Goal: Information Seeking & Learning: Learn about a topic

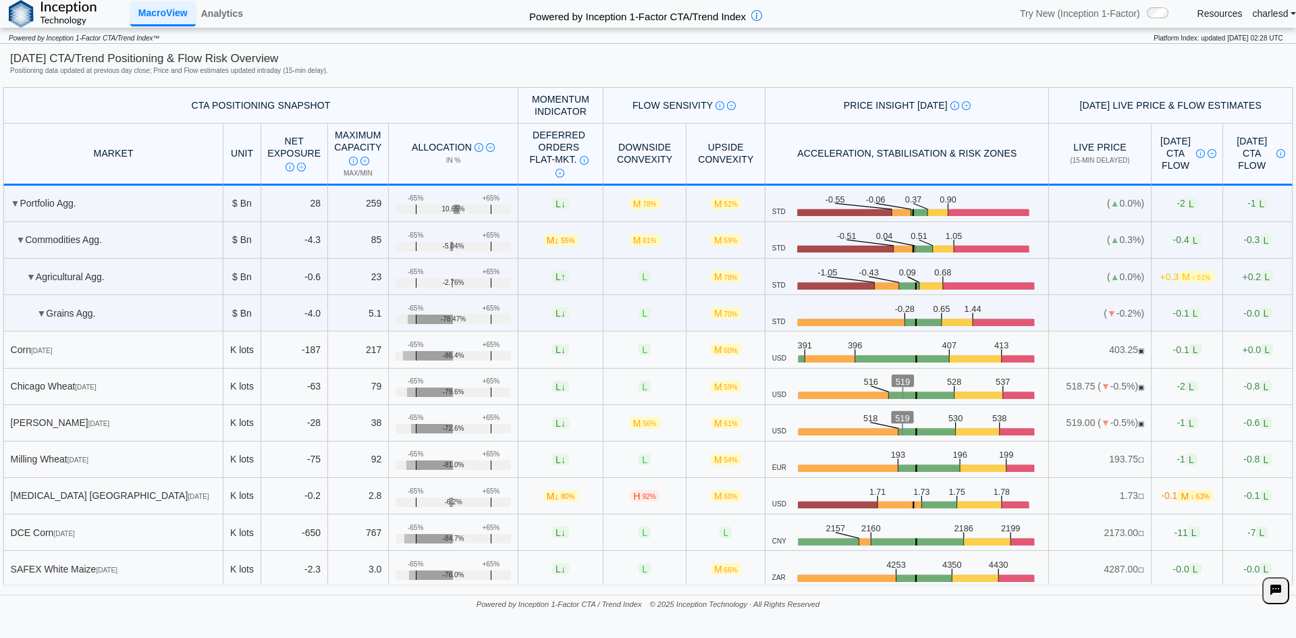
click at [552, 354] on span "L ↓" at bounding box center [560, 349] width 17 height 11
drag, startPoint x: 537, startPoint y: 499, endPoint x: 589, endPoint y: 504, distance: 51.5
click at [596, 507] on tr "Ethanol Chicago Sep 25 K lots -0.2 2.8 +65% -65% -6.2% M ↓ 80% H 92% M 60% USD …" at bounding box center [647, 496] width 1289 height 36
click at [238, 25] on link "Analytics" at bounding box center [222, 13] width 53 height 23
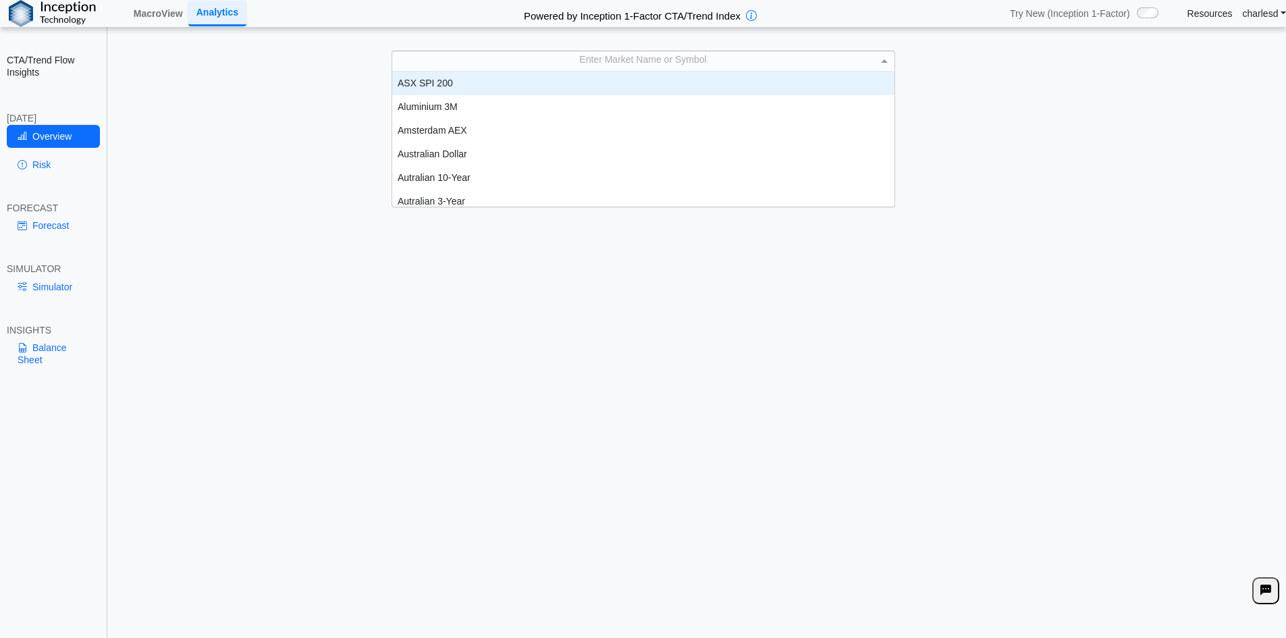
click at [609, 64] on div "Enter Market Name or Symbol" at bounding box center [643, 60] width 502 height 19
type input "***"
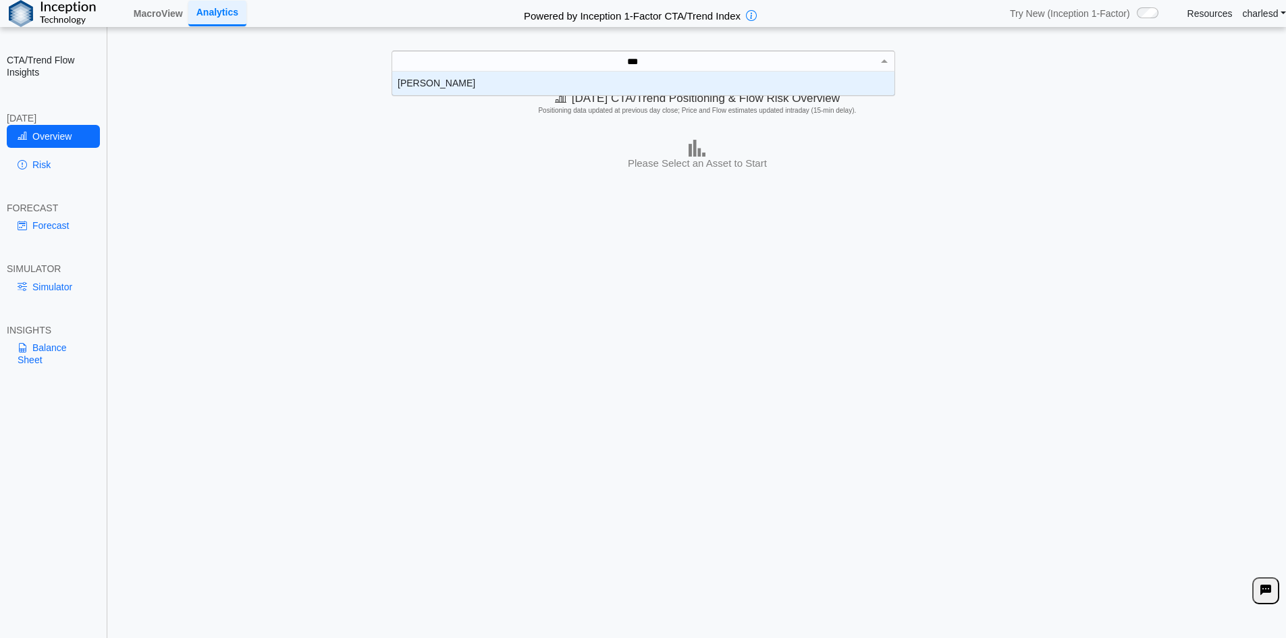
scroll to position [13, 492]
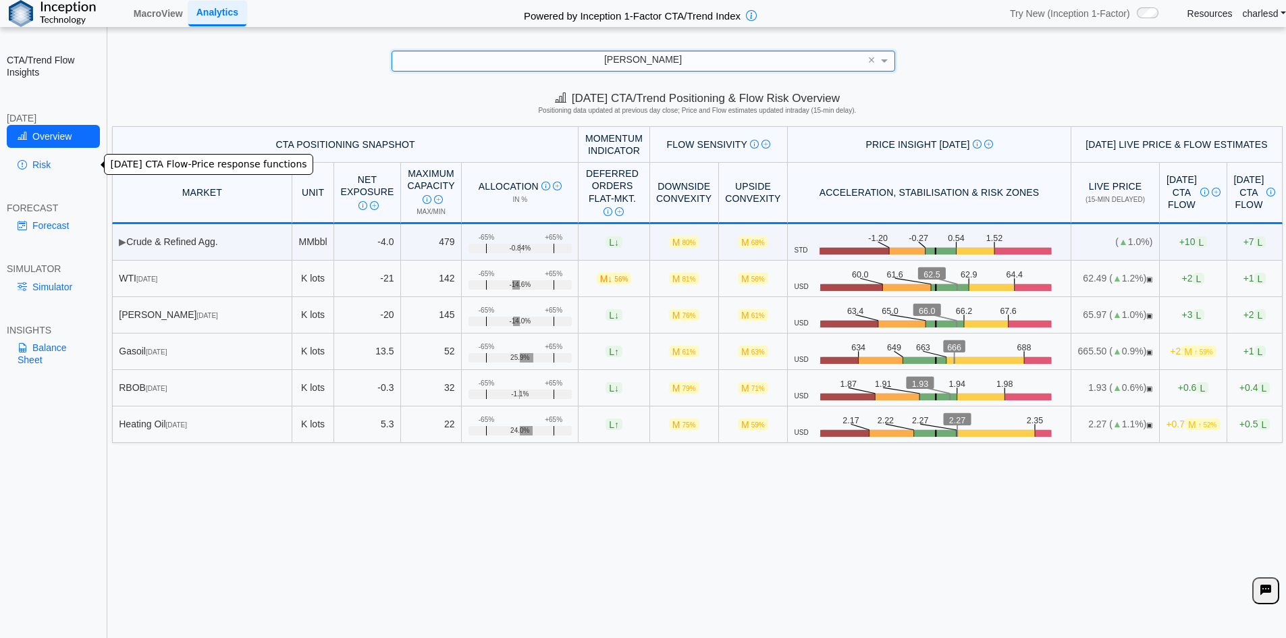
click at [53, 162] on link "Risk" at bounding box center [53, 164] width 93 height 23
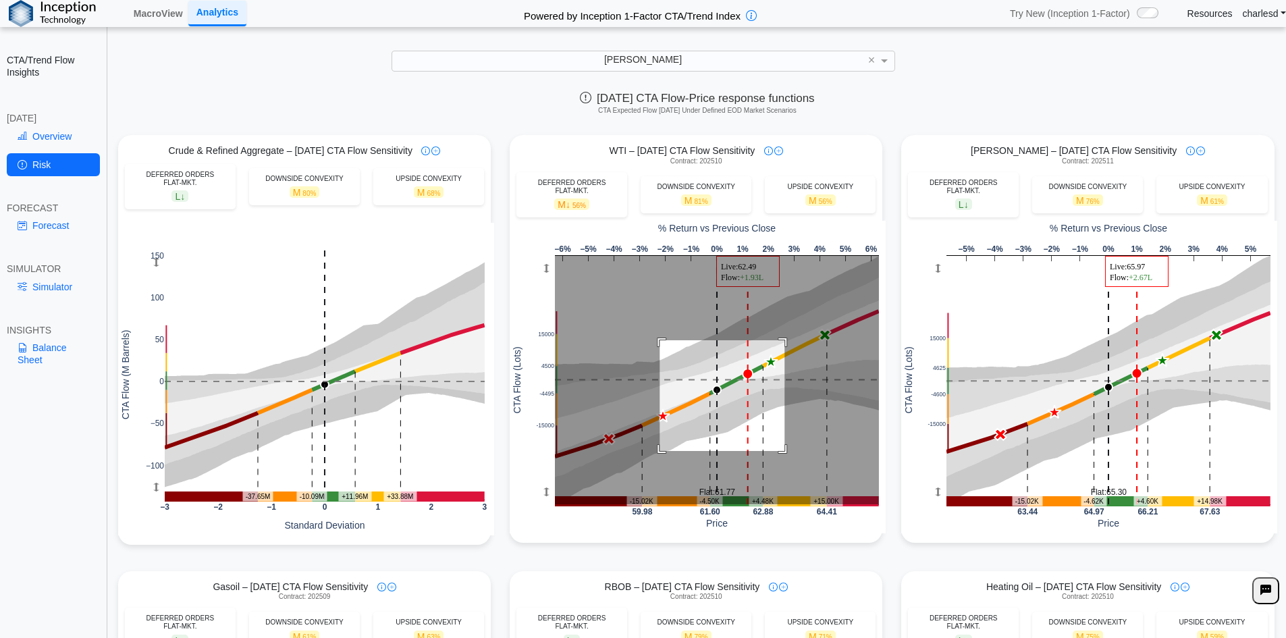
drag, startPoint x: 654, startPoint y: 342, endPoint x: 782, endPoint y: 450, distance: 167.7
click at [780, 451] on rect at bounding box center [717, 380] width 324 height 248
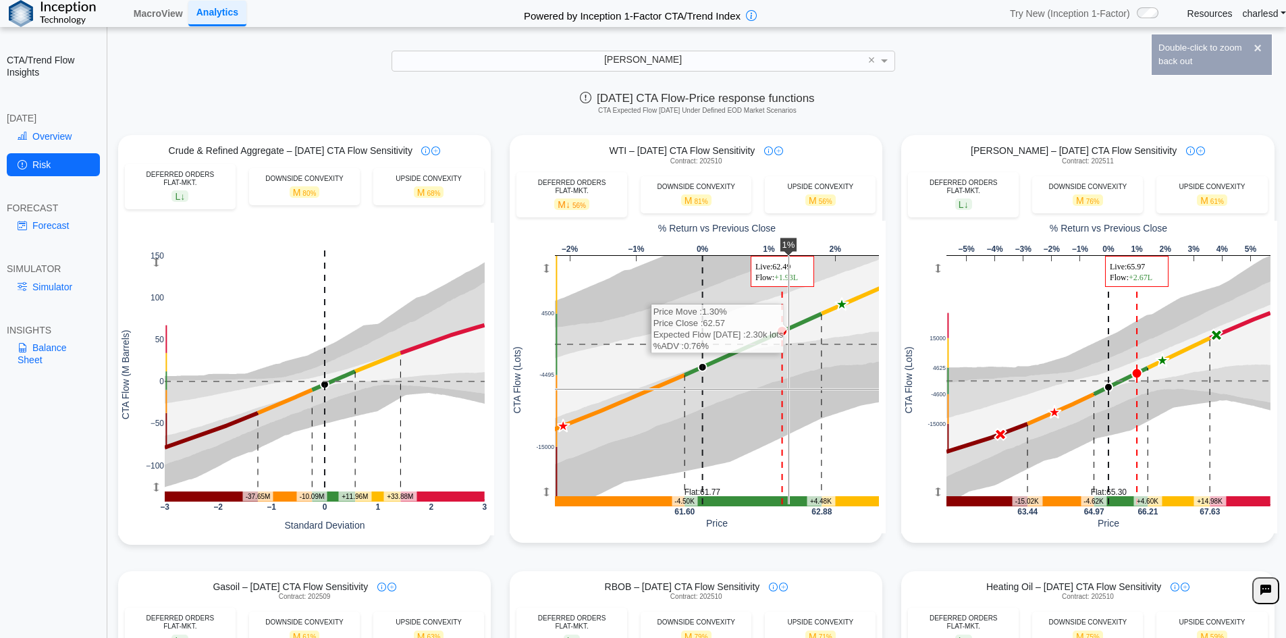
click at [780, 389] on rect at bounding box center [717, 380] width 324 height 248
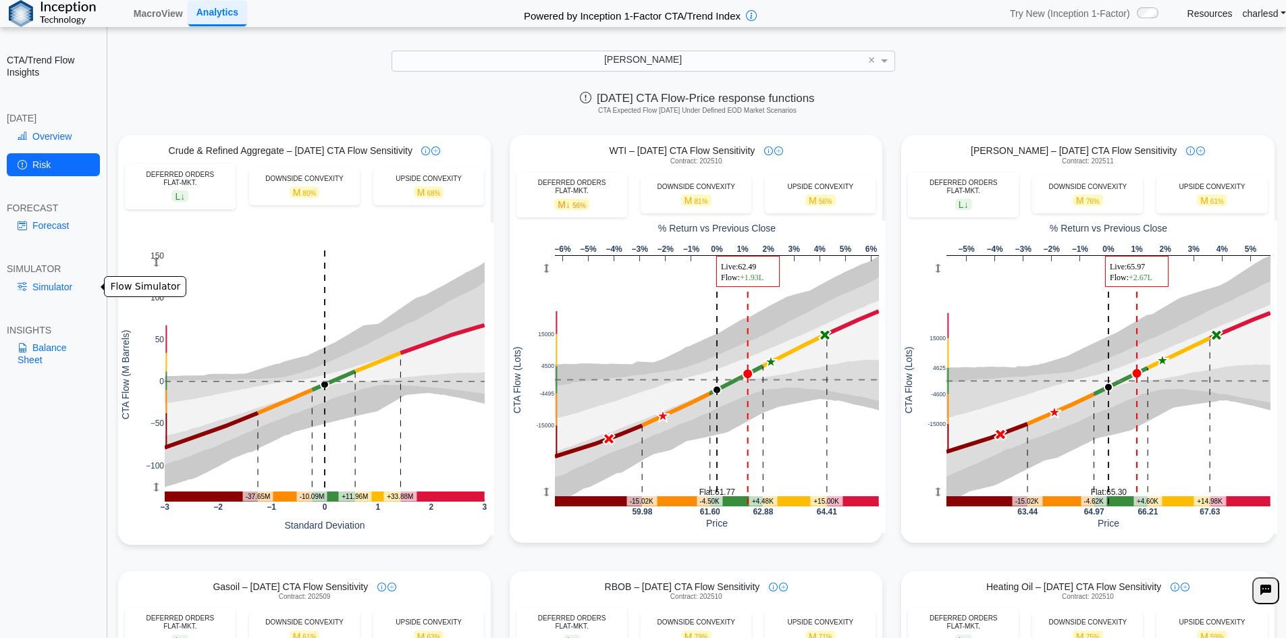
click at [45, 288] on link "Simulator" at bounding box center [53, 286] width 93 height 23
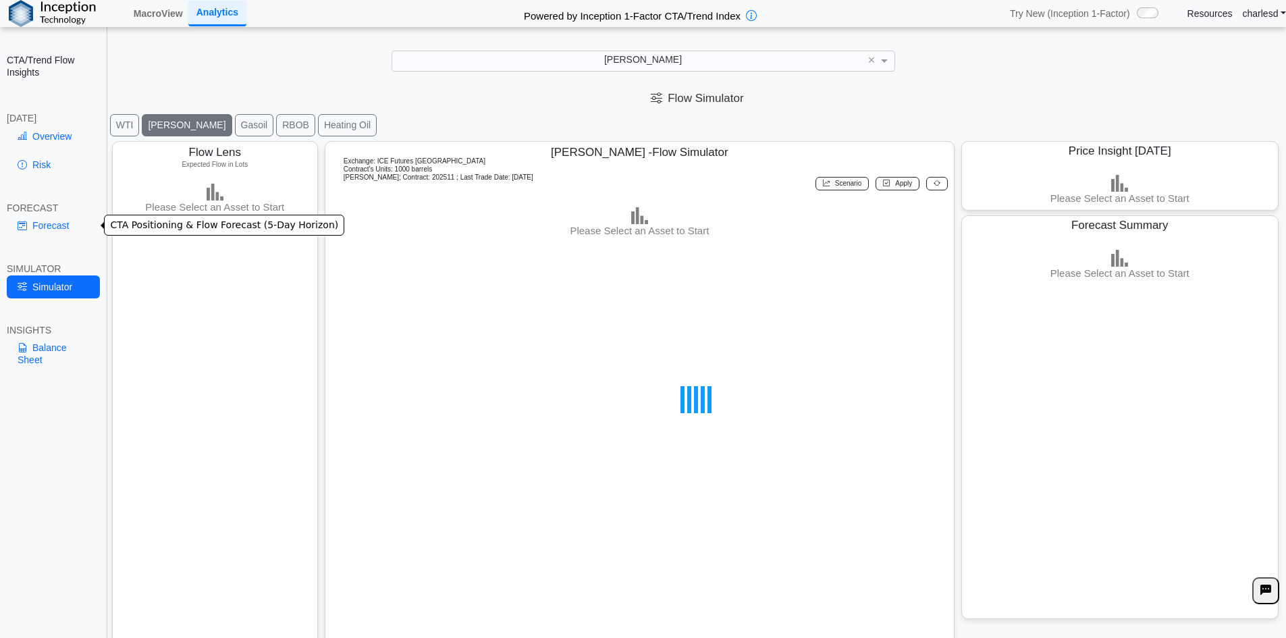
click at [61, 227] on link "Forecast" at bounding box center [53, 225] width 93 height 23
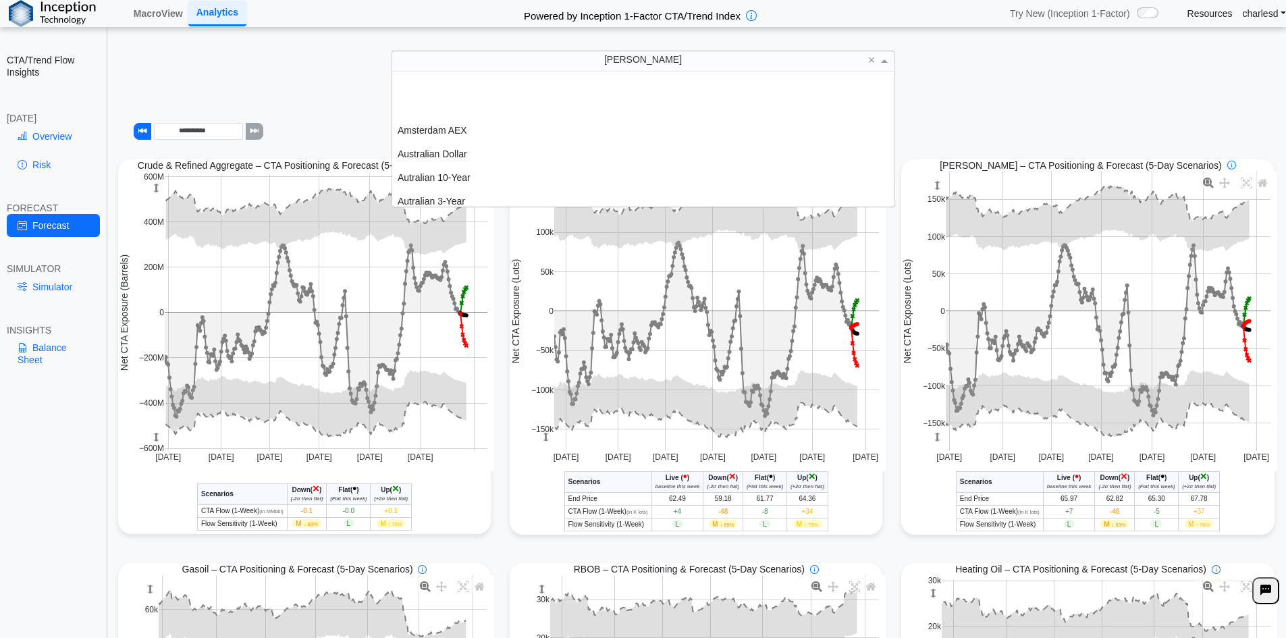
click at [614, 60] on div "[PERSON_NAME]" at bounding box center [643, 60] width 502 height 19
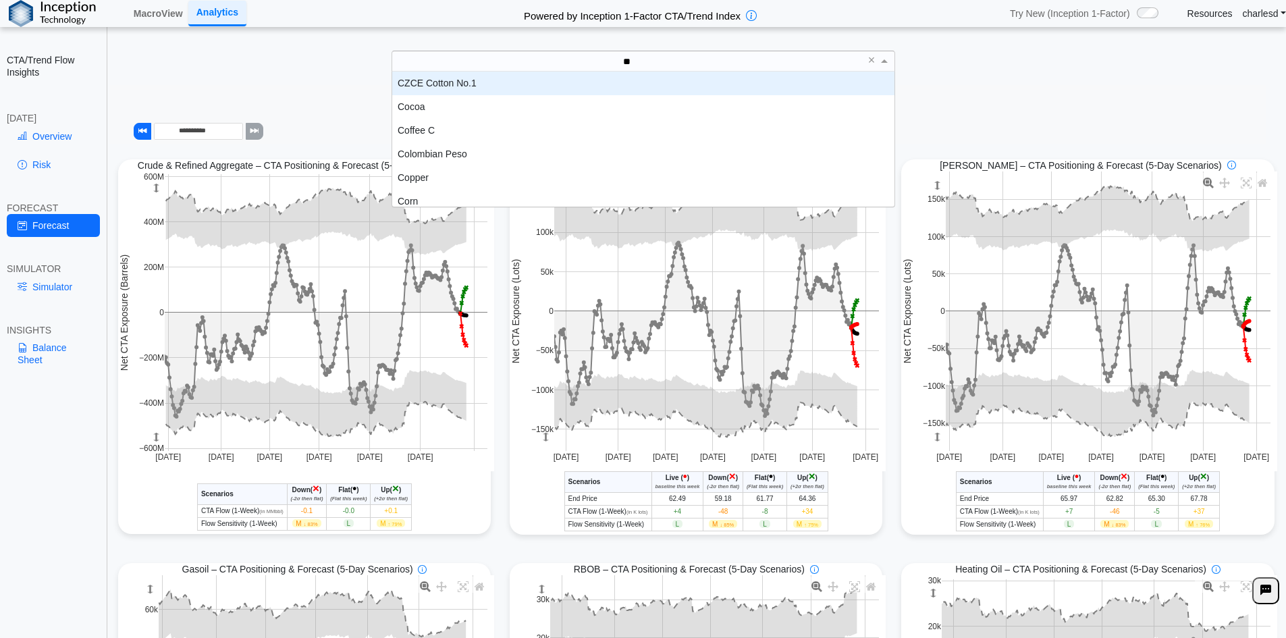
type input "***"
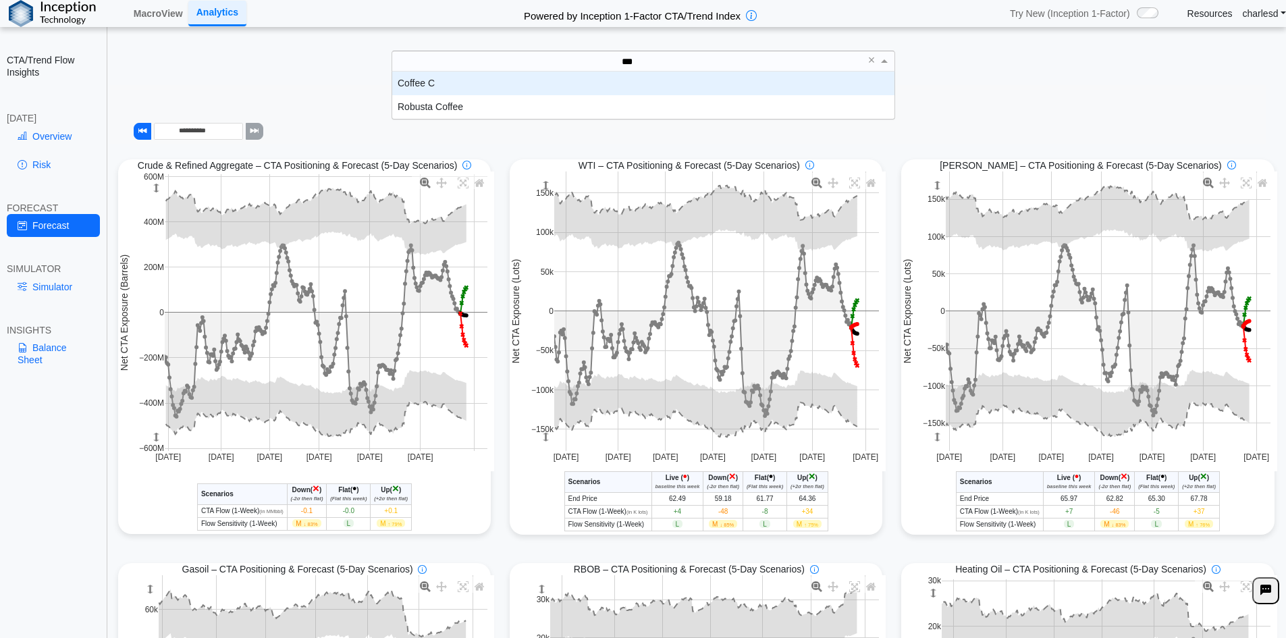
scroll to position [37, 492]
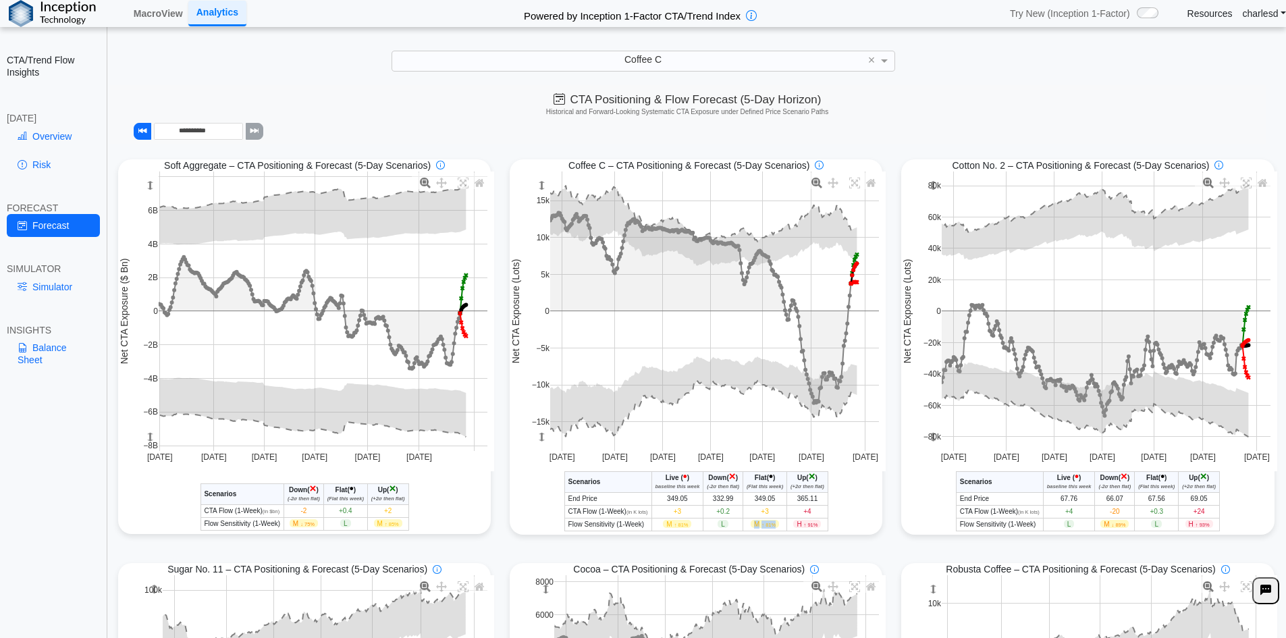
drag, startPoint x: 749, startPoint y: 529, endPoint x: 773, endPoint y: 529, distance: 24.3
click at [773, 528] on span "M ↑ 81%" at bounding box center [765, 524] width 28 height 8
drag, startPoint x: 716, startPoint y: 525, endPoint x: 736, endPoint y: 525, distance: 20.2
click at [736, 525] on td "L" at bounding box center [723, 524] width 40 height 13
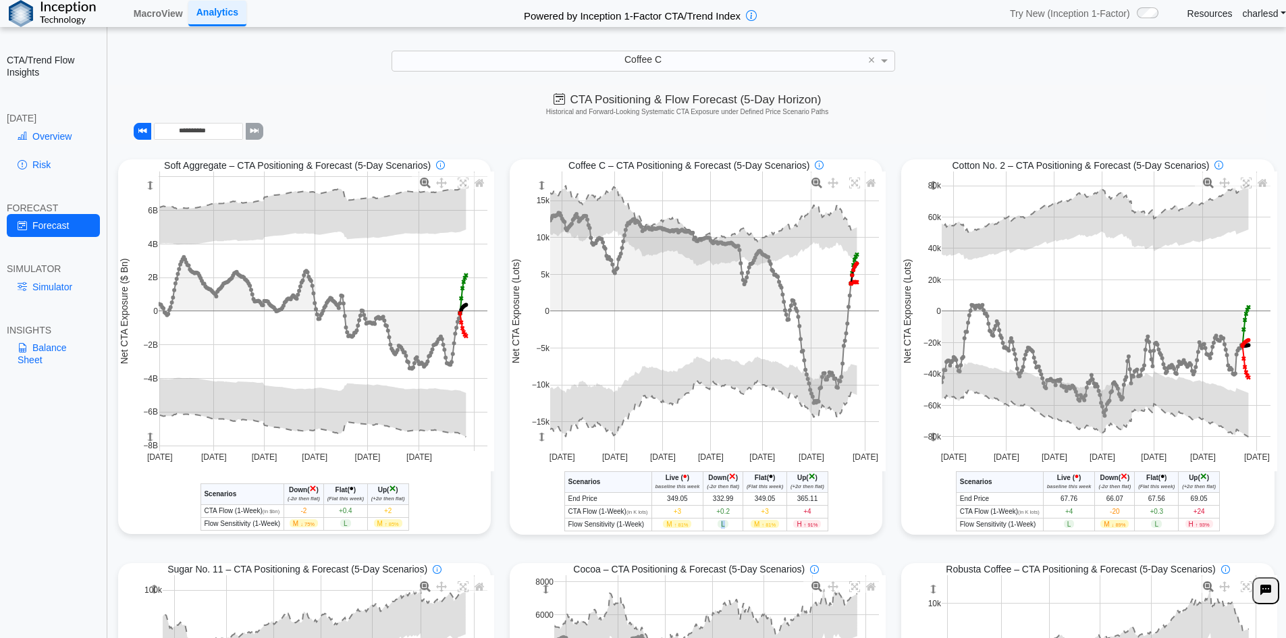
click at [732, 525] on td "L" at bounding box center [723, 524] width 40 height 13
click at [719, 525] on span "L" at bounding box center [722, 524] width 11 height 8
drag, startPoint x: 657, startPoint y: 526, endPoint x: 690, endPoint y: 525, distance: 33.8
click at [690, 525] on td "M ↑ 81%" at bounding box center [677, 524] width 52 height 13
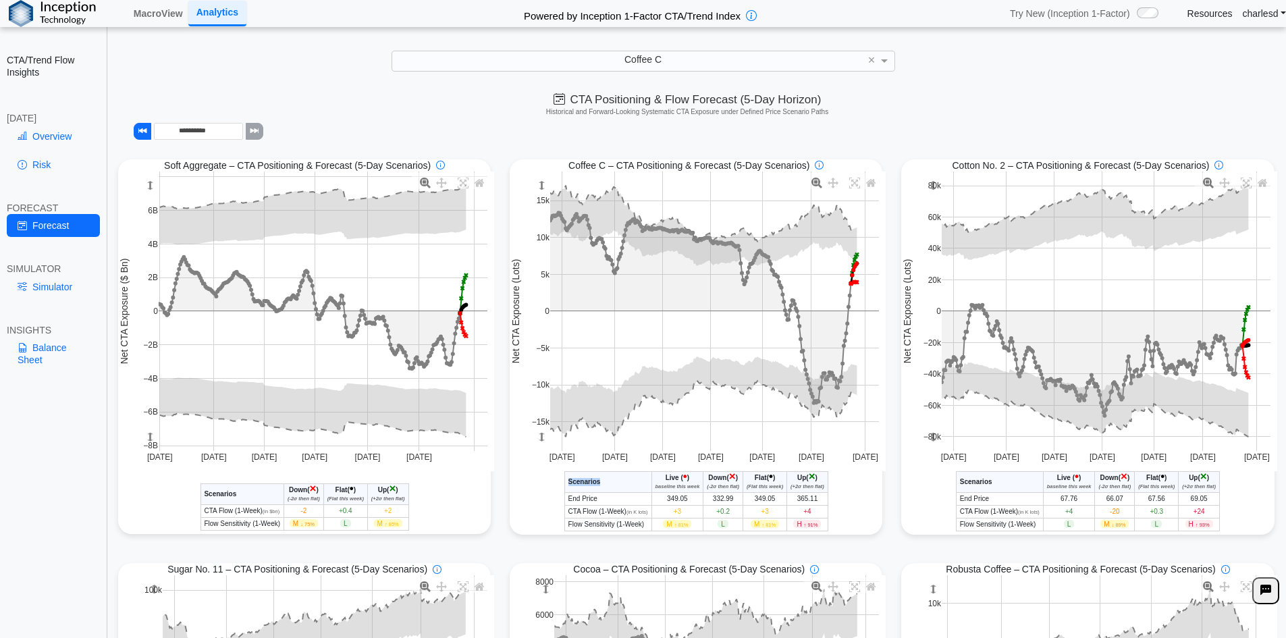
drag, startPoint x: 632, startPoint y: 477, endPoint x: 833, endPoint y: 531, distance: 207.8
click at [833, 531] on div "Coffee C - CTA/Trend Conditional Market Forecast - [DATE] Scenarios Live ( • ) …" at bounding box center [696, 501] width 373 height 60
click at [832, 531] on div "Coffee C - CTA/Trend Conditional Market Forecast - [DATE] Scenarios Live ( • ) …" at bounding box center [696, 501] width 373 height 60
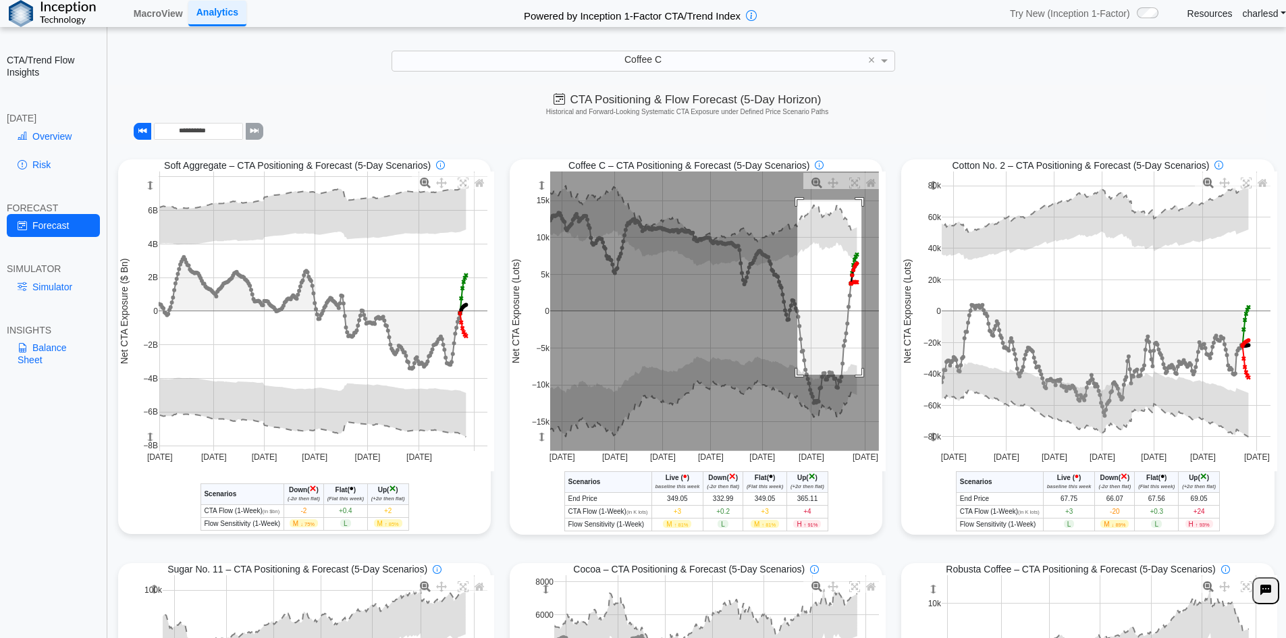
drag, startPoint x: 871, startPoint y: 319, endPoint x: 858, endPoint y: 379, distance: 60.9
click at [858, 379] on rect at bounding box center [714, 310] width 329 height 279
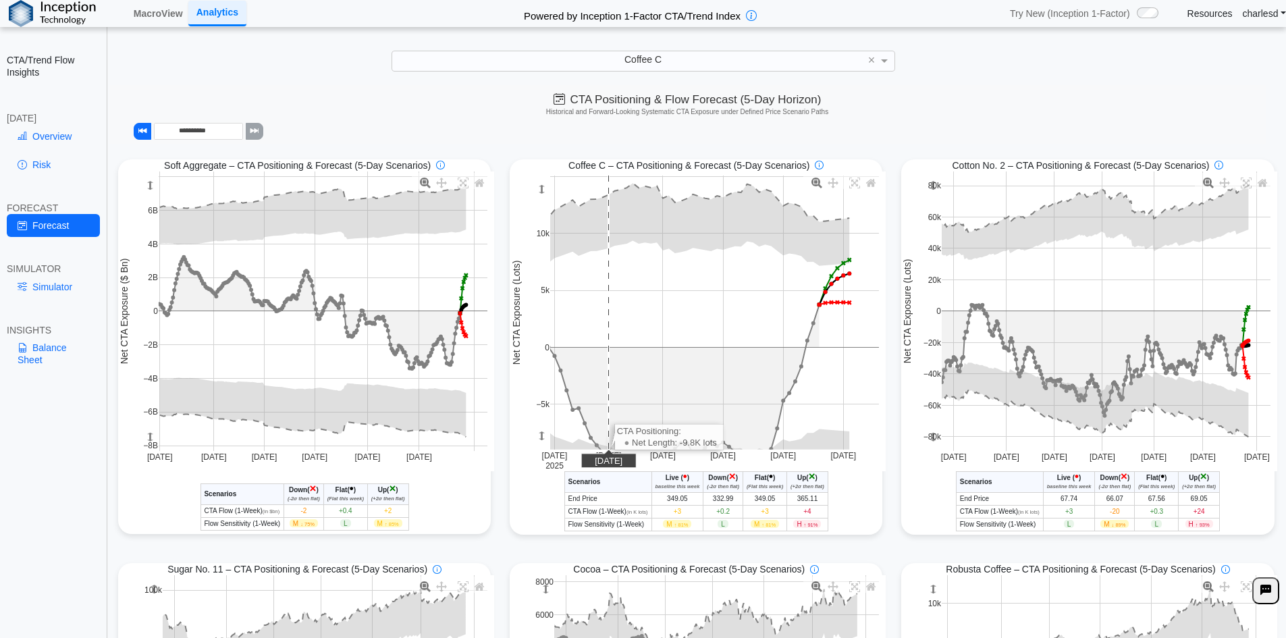
click at [609, 348] on rect at bounding box center [714, 312] width 329 height 274
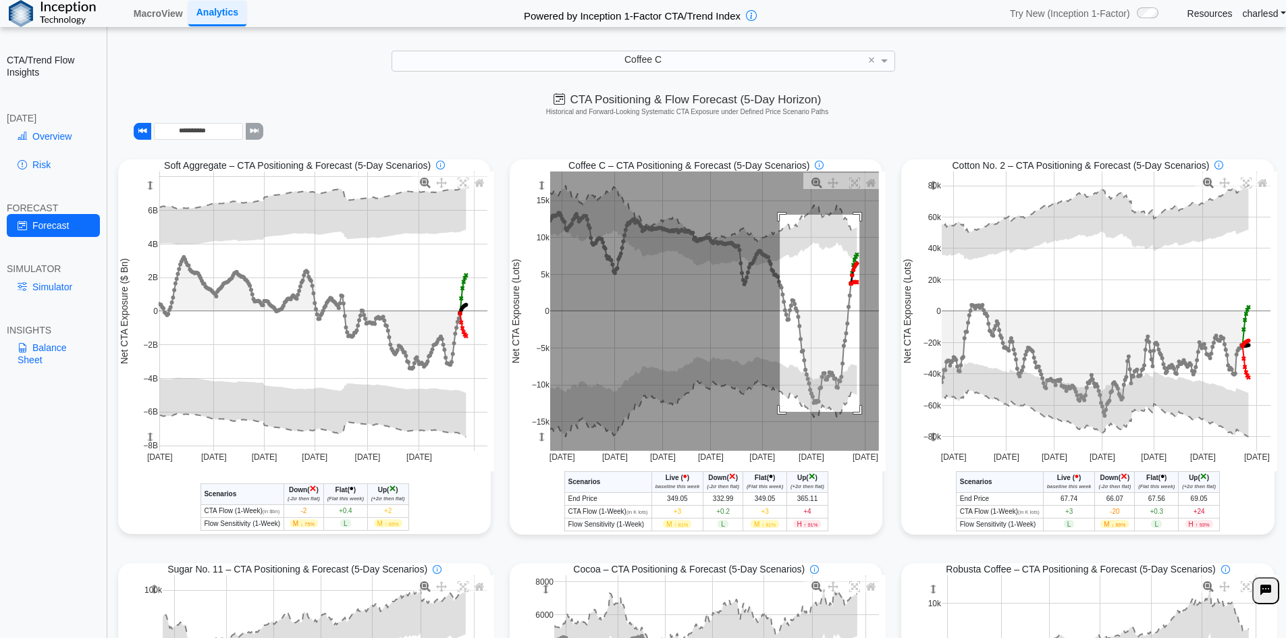
drag, startPoint x: 775, startPoint y: 216, endPoint x: 855, endPoint y: 413, distance: 212.6
click at [855, 413] on rect at bounding box center [714, 310] width 329 height 279
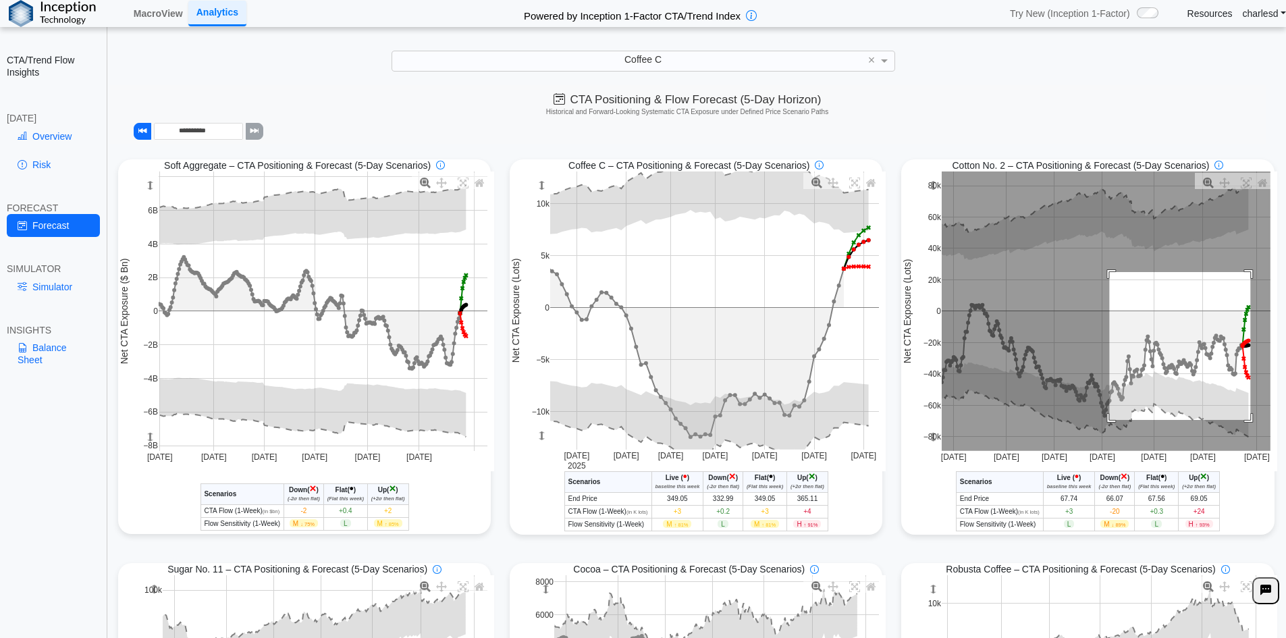
drag, startPoint x: 1102, startPoint y: 273, endPoint x: 1245, endPoint y: 421, distance: 205.3
click at [1244, 421] on rect at bounding box center [1106, 310] width 329 height 279
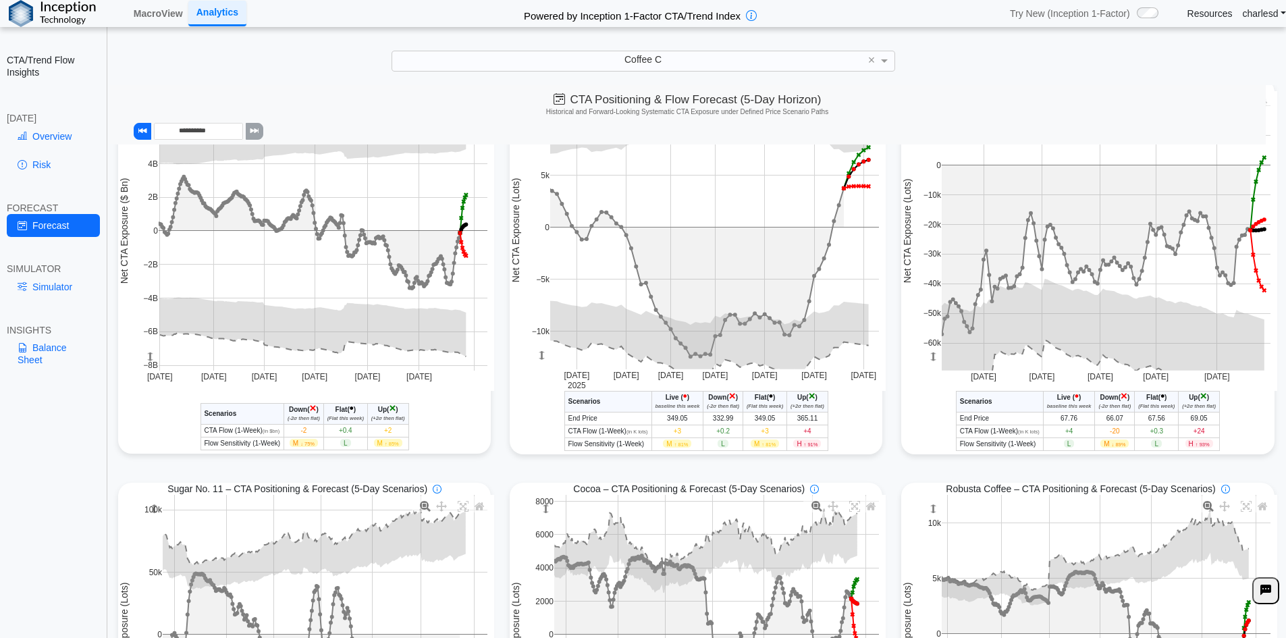
scroll to position [0, 0]
